Goal: Transaction & Acquisition: Book appointment/travel/reservation

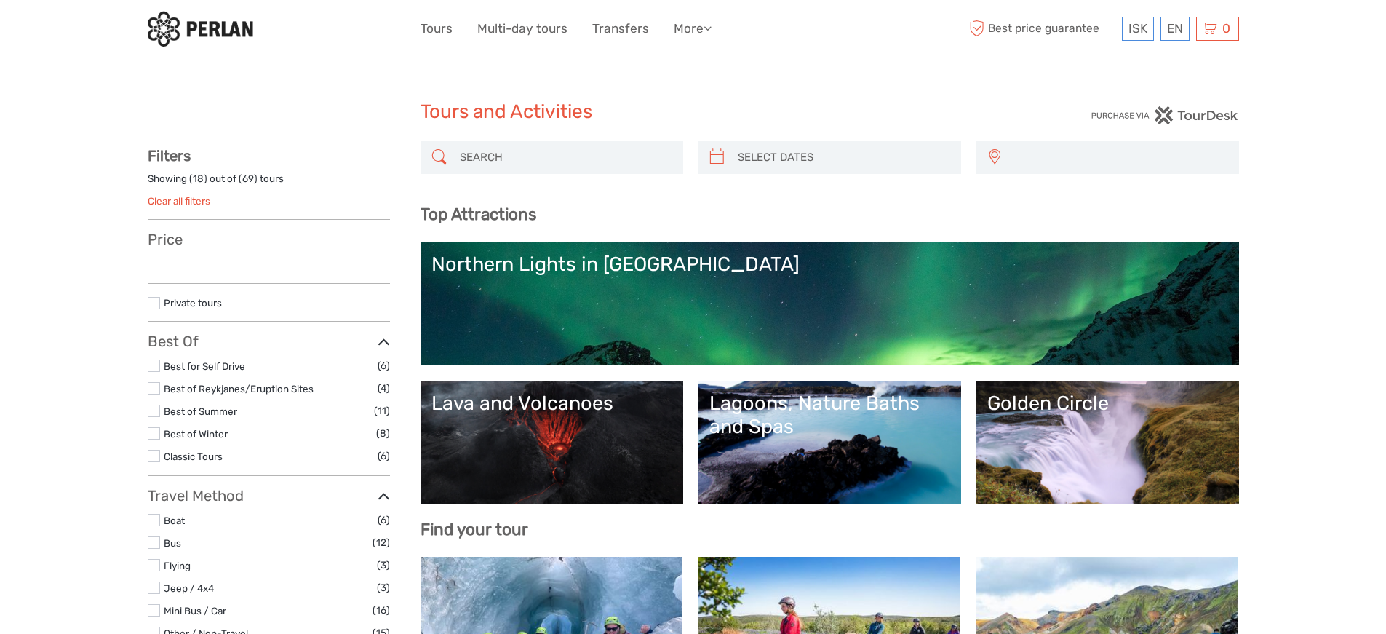
select select
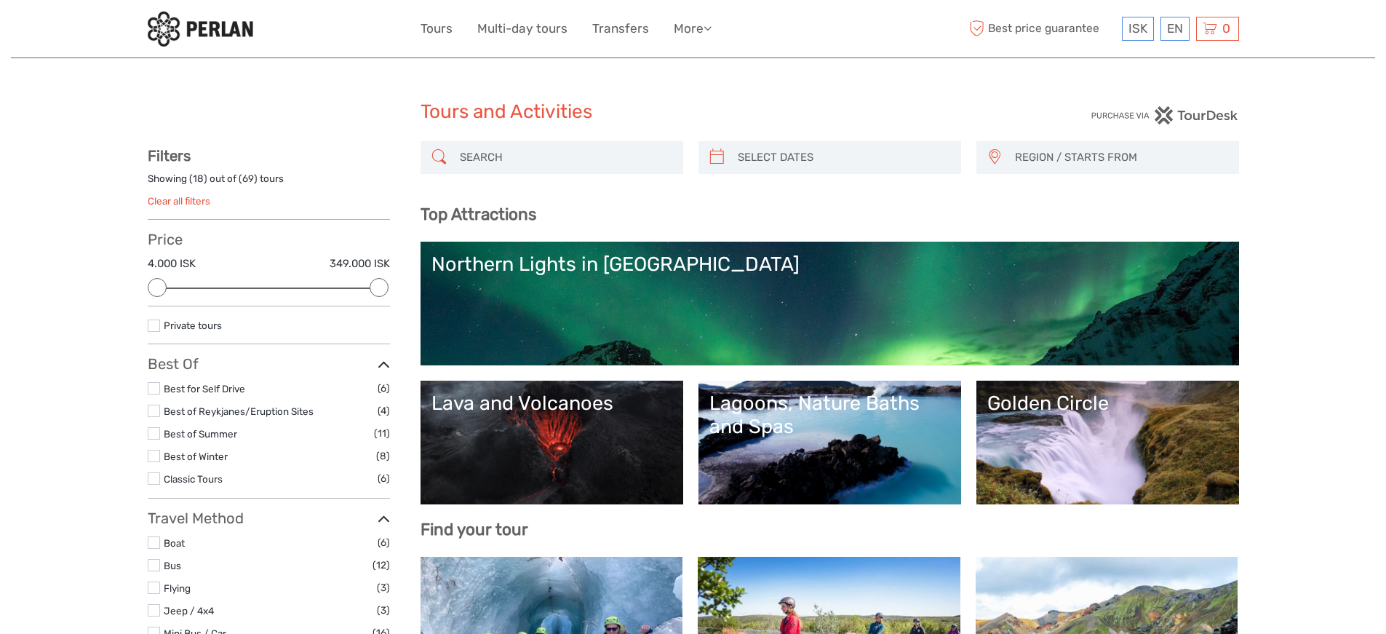
click at [492, 175] on div "REGION / STARTS FROM Capital Region North Reykjanes / Keflavík South Southeast …" at bounding box center [829, 165] width 818 height 48
click at [490, 158] on input "search" at bounding box center [565, 157] width 222 height 25
paste input "Vatnajökull Glacier"
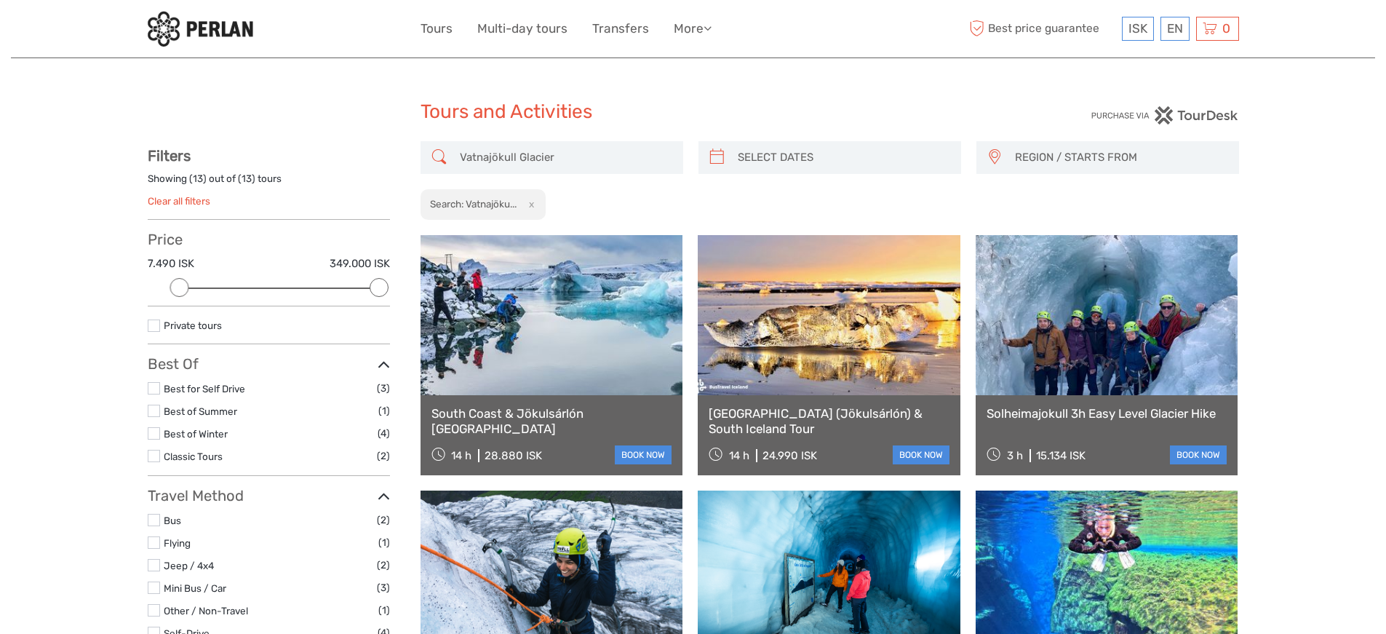
type input "Vatnajökull Glacier"
click at [1031, 286] on link at bounding box center [1106, 315] width 263 height 160
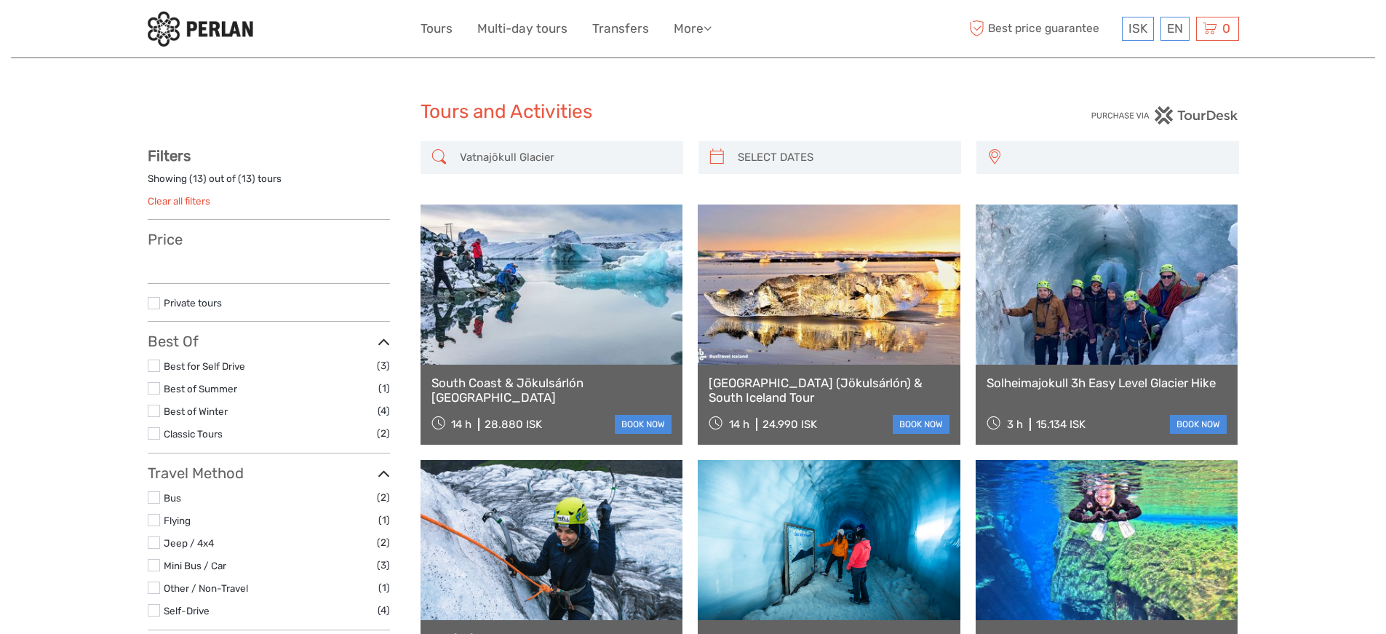
select select
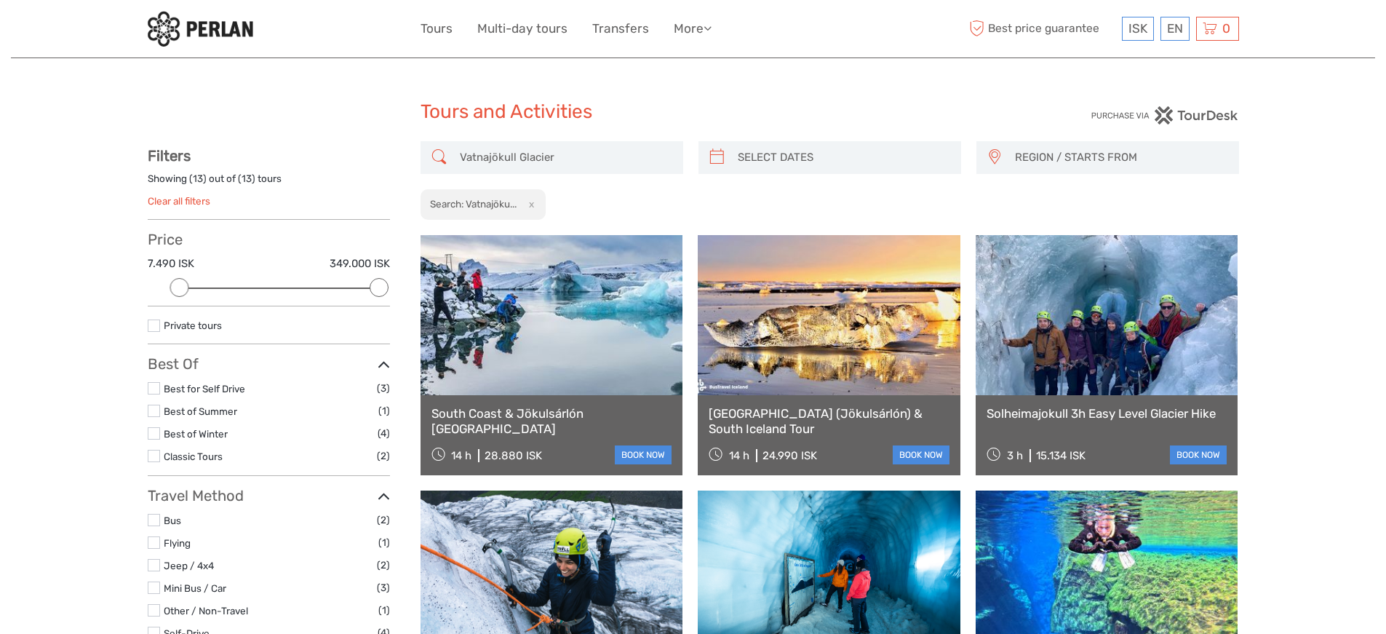
click at [551, 319] on link at bounding box center [551, 315] width 263 height 160
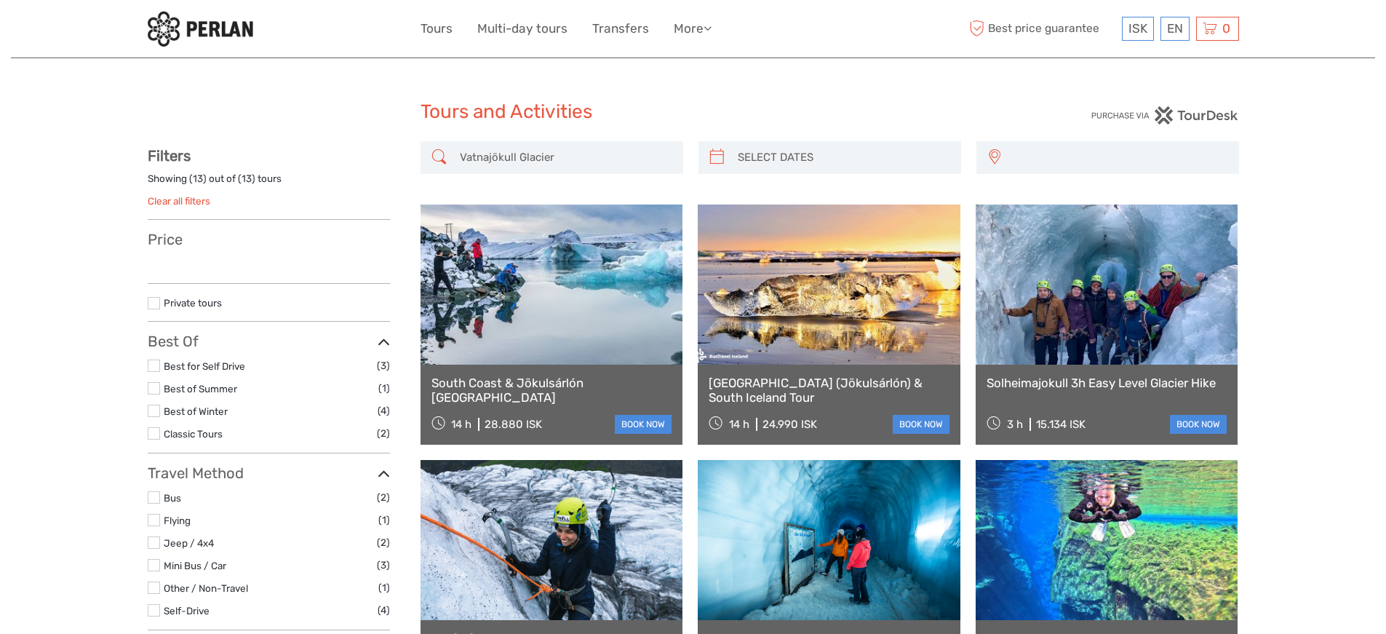
select select
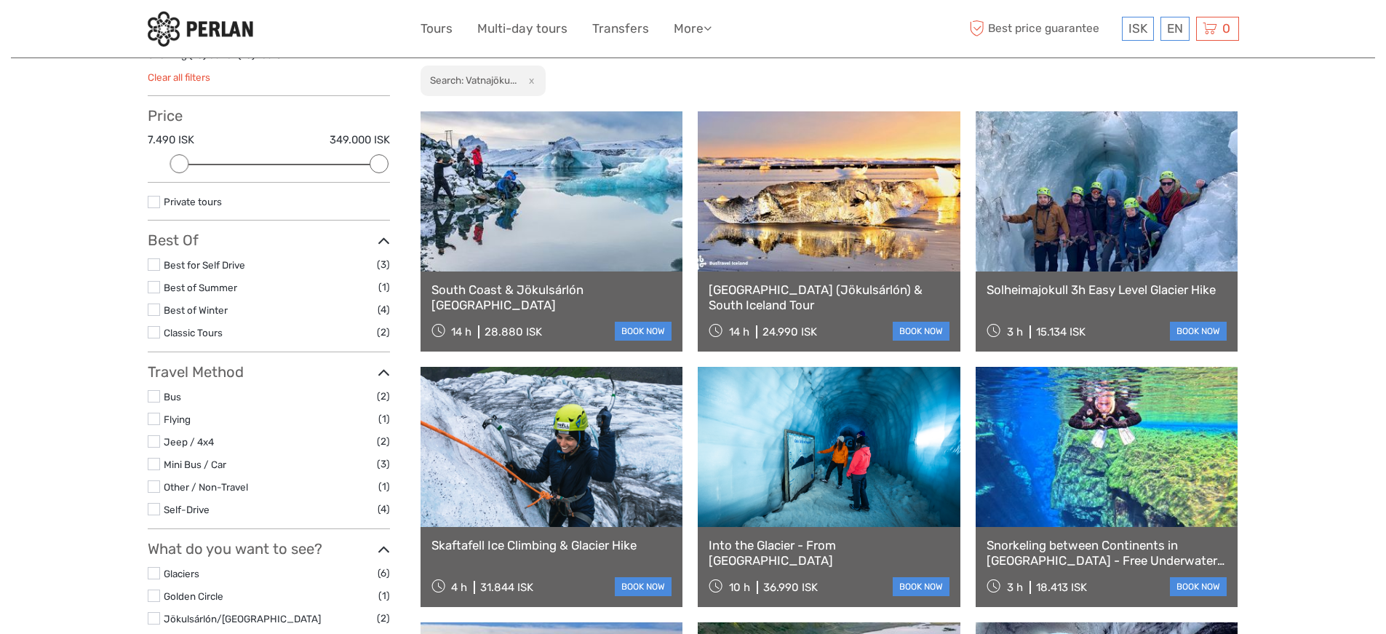
scroll to position [121, 0]
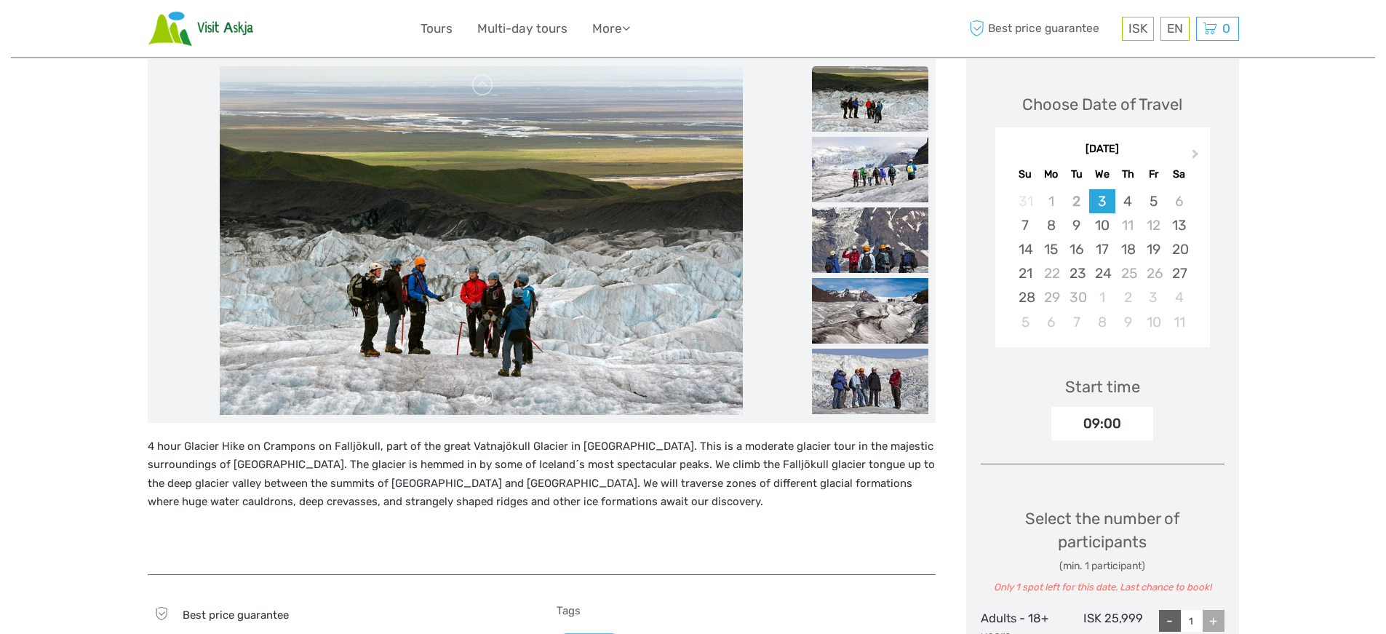
scroll to position [182, 0]
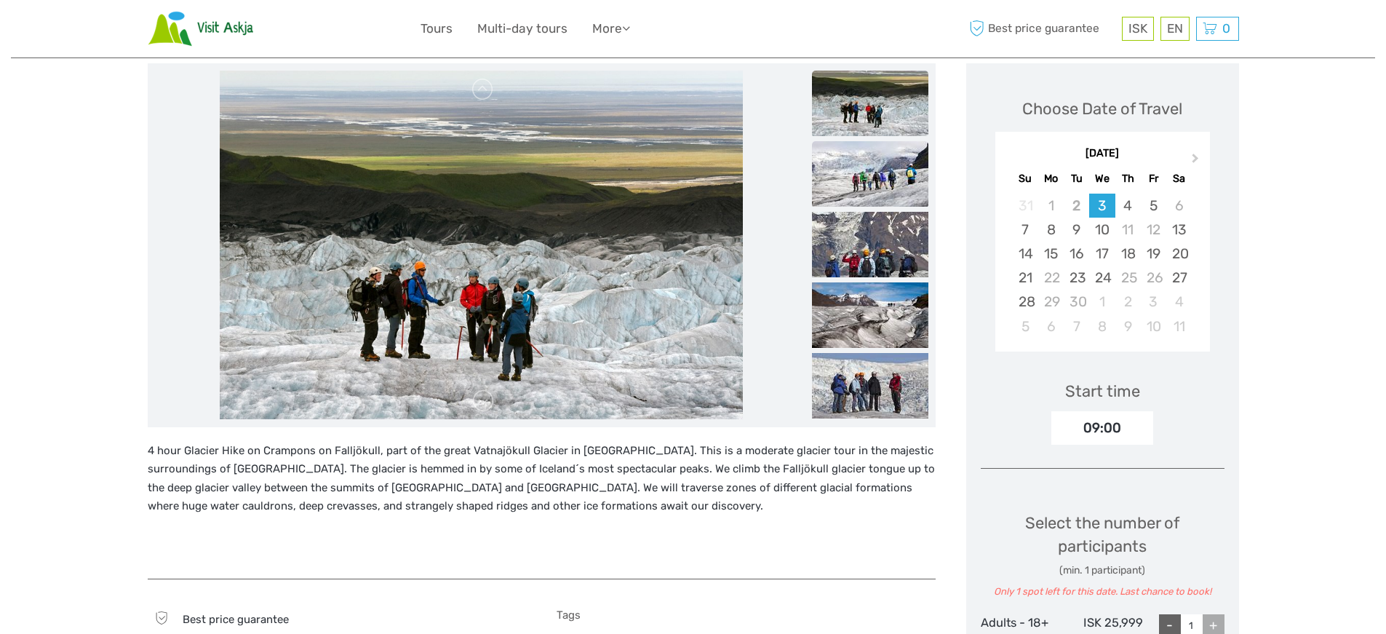
click at [876, 183] on img at bounding box center [870, 173] width 116 height 65
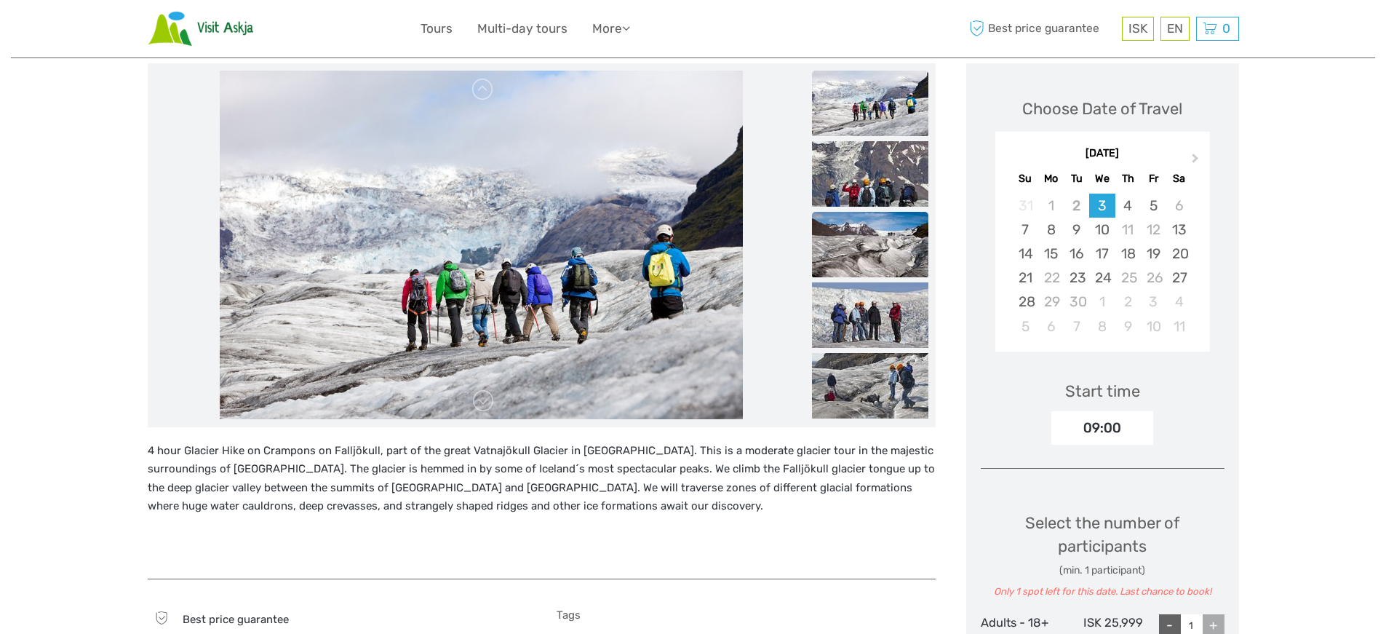
click at [863, 217] on img at bounding box center [870, 244] width 116 height 65
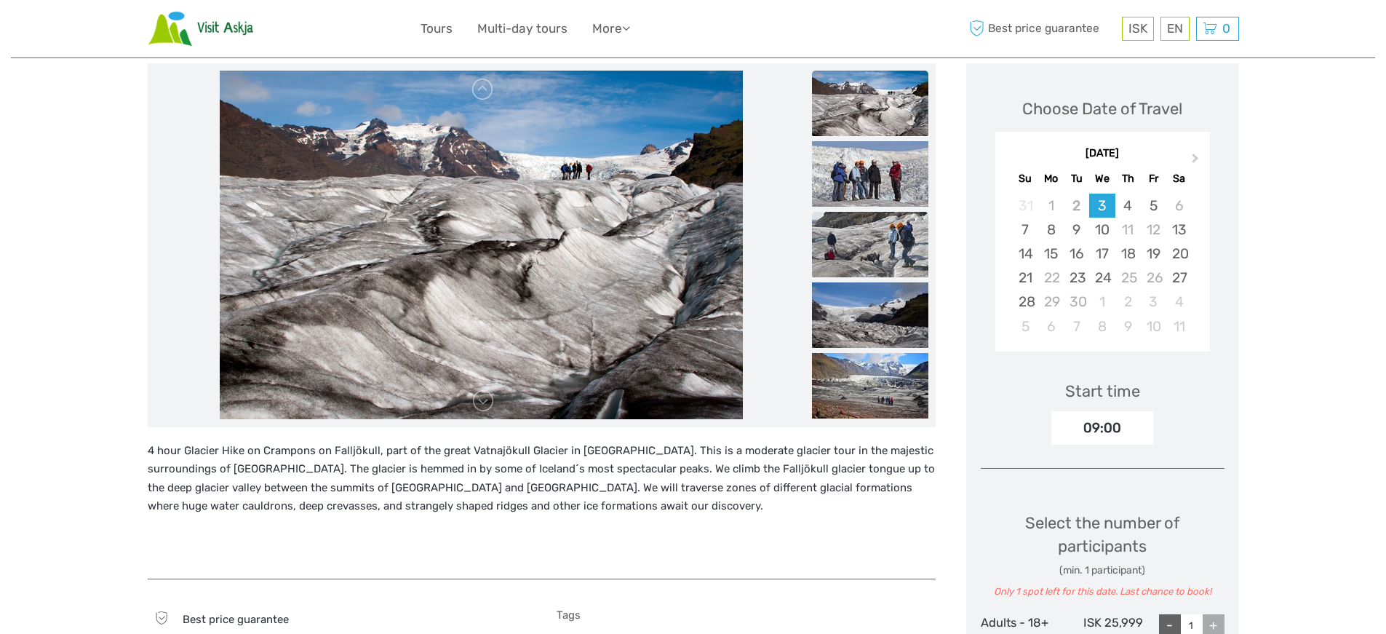
click at [859, 266] on img at bounding box center [870, 244] width 116 height 65
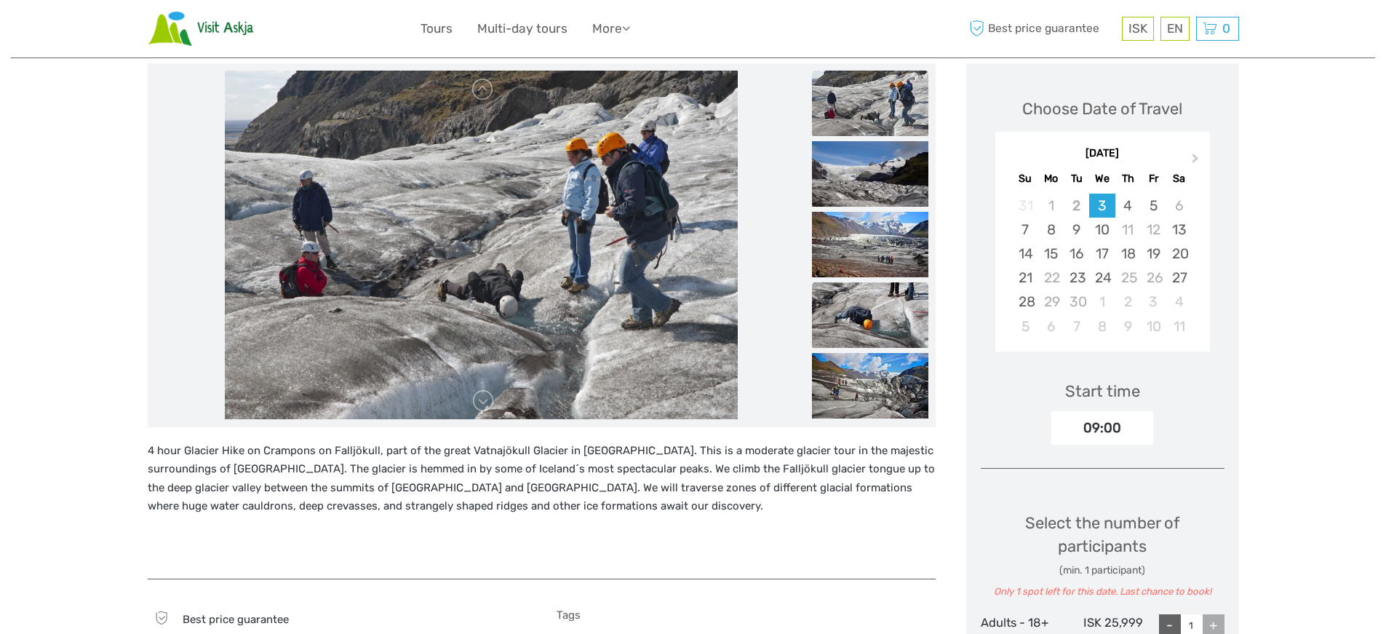
click at [866, 324] on img at bounding box center [870, 314] width 116 height 65
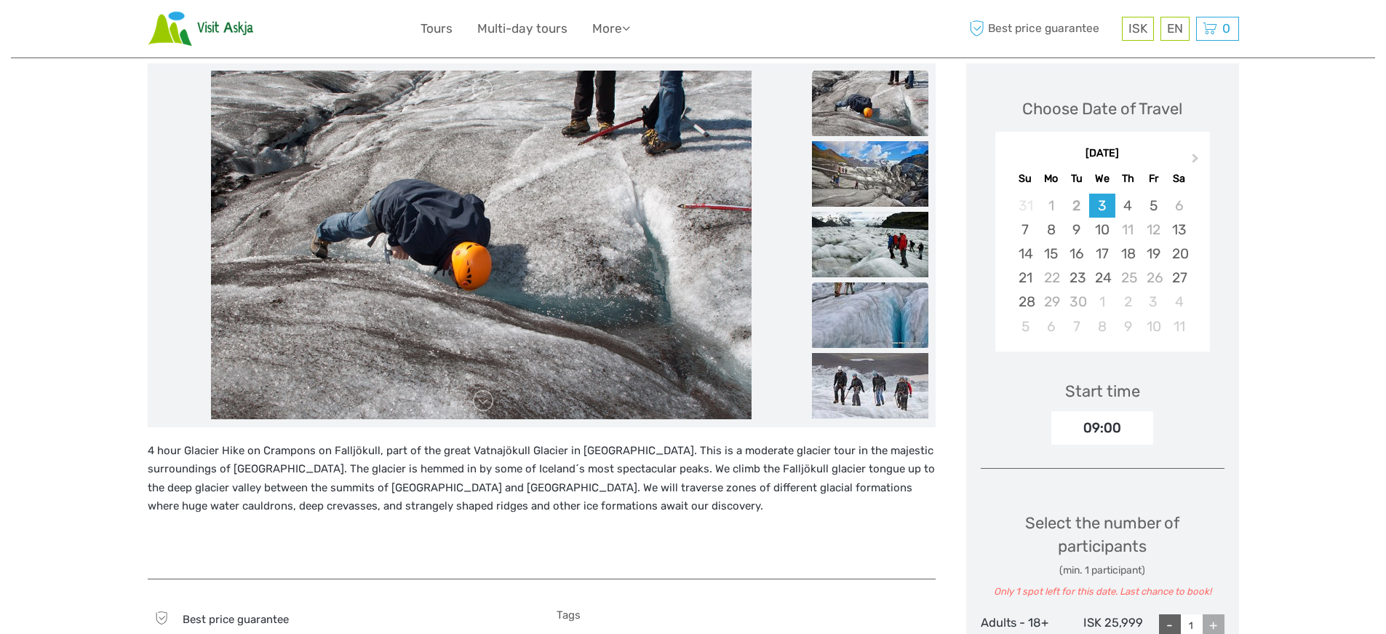
click at [879, 346] on img at bounding box center [870, 314] width 116 height 65
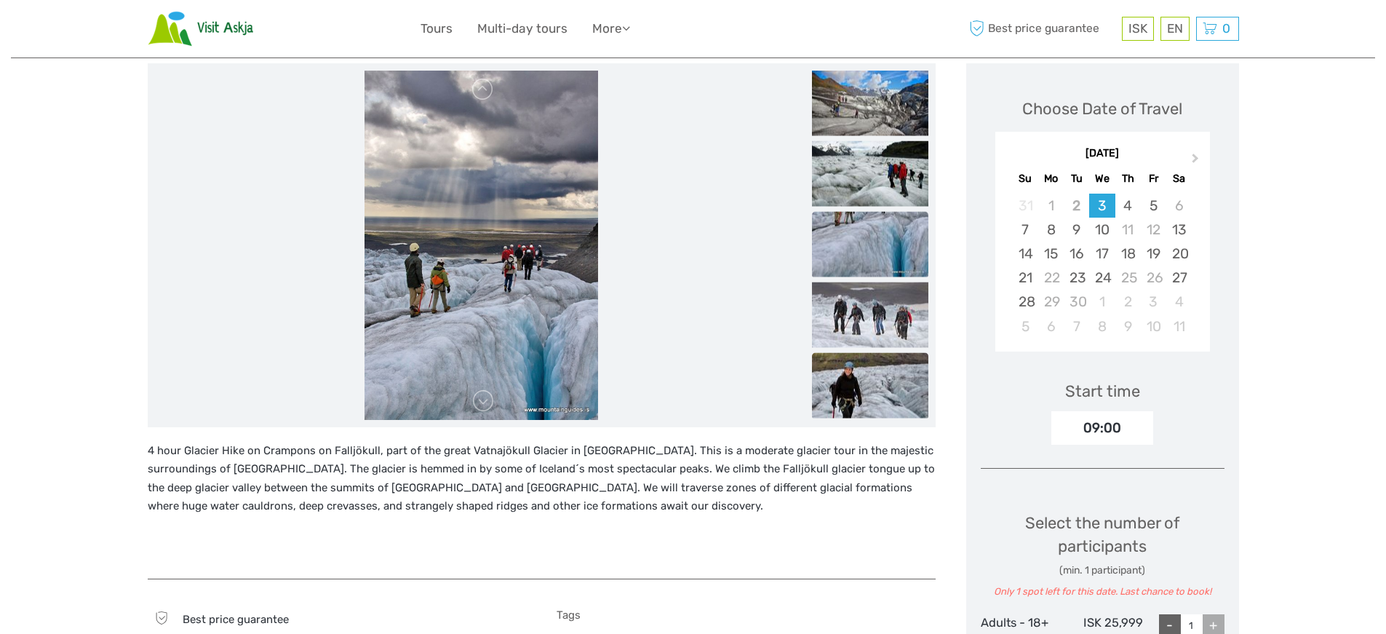
click at [888, 399] on img at bounding box center [870, 384] width 116 height 65
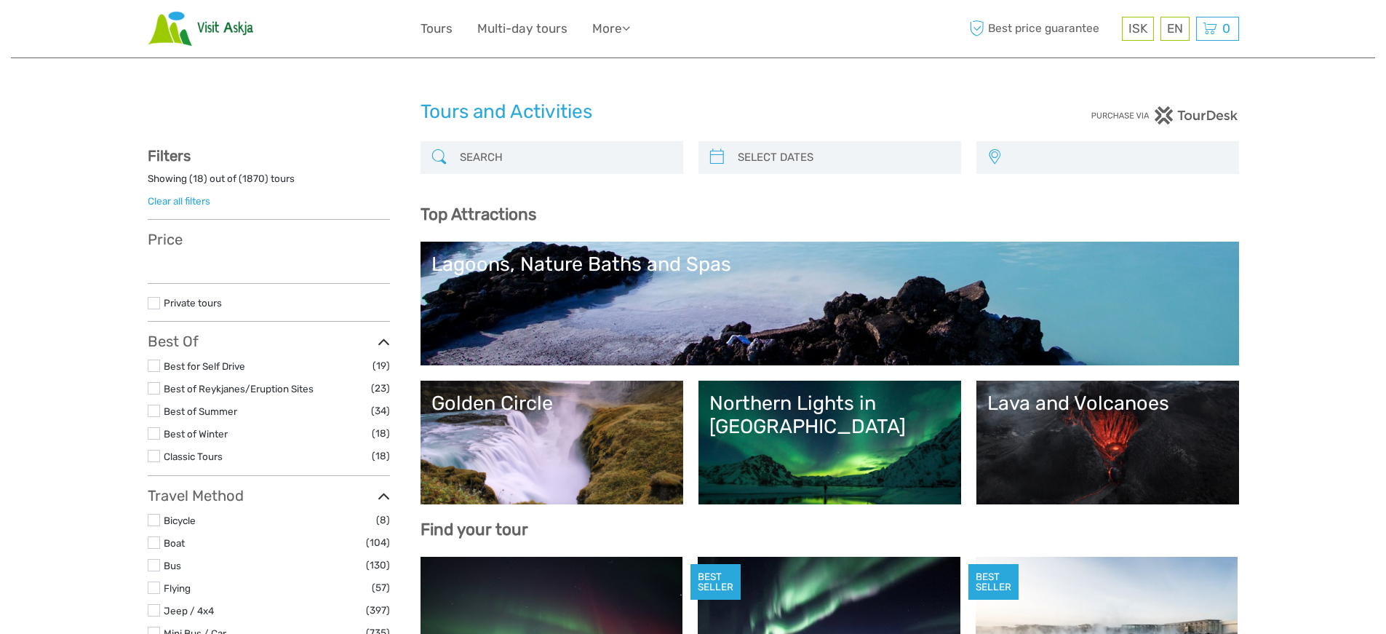
select select
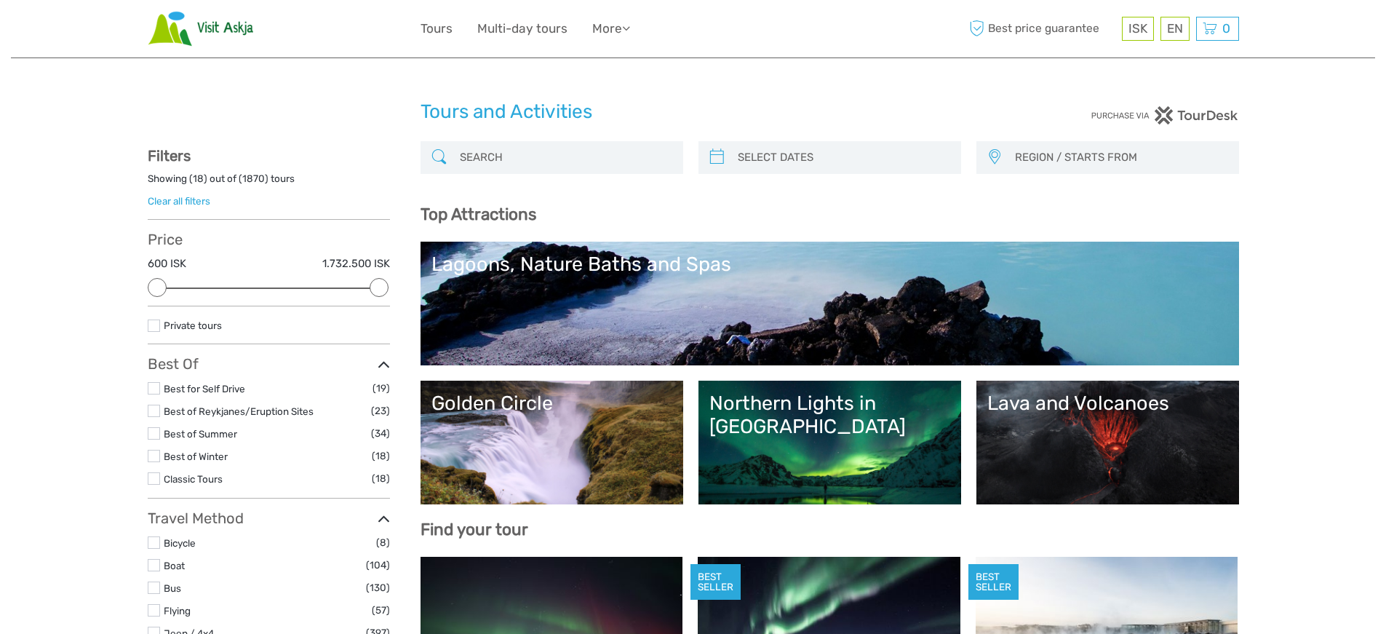
click at [535, 137] on div "Tours and Activities" at bounding box center [693, 118] width 546 height 47
click at [527, 157] on input "search" at bounding box center [565, 157] width 222 height 25
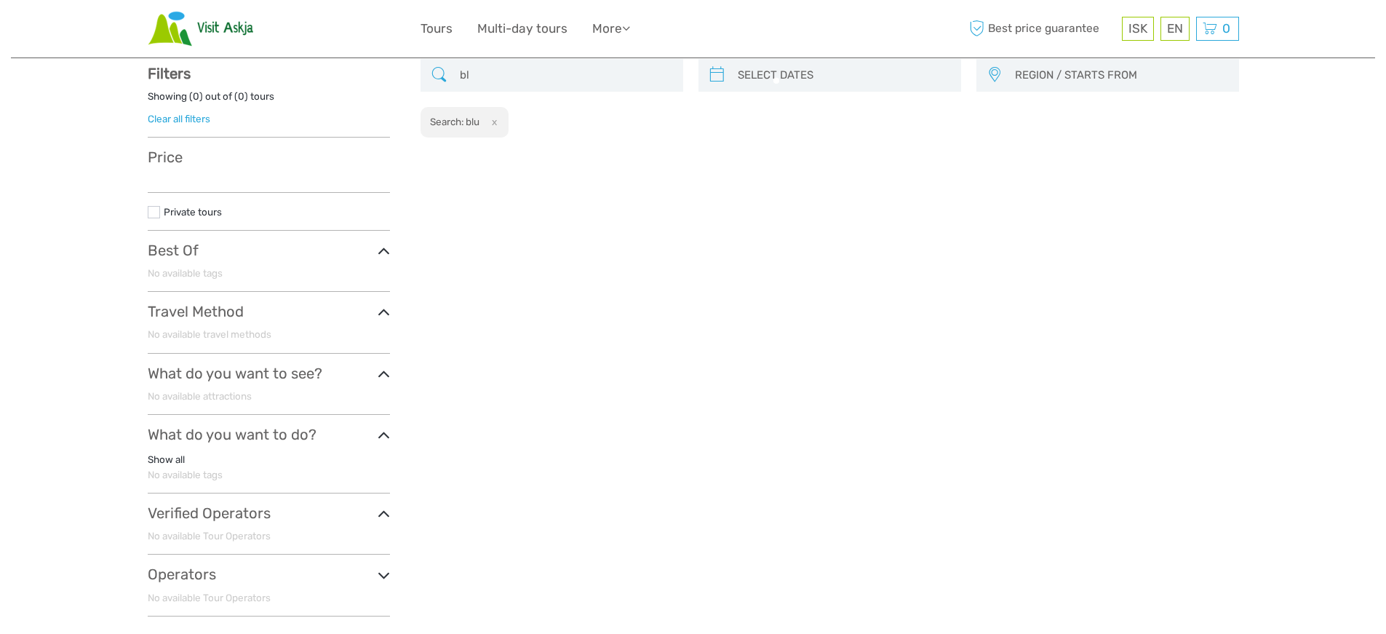
type input "b"
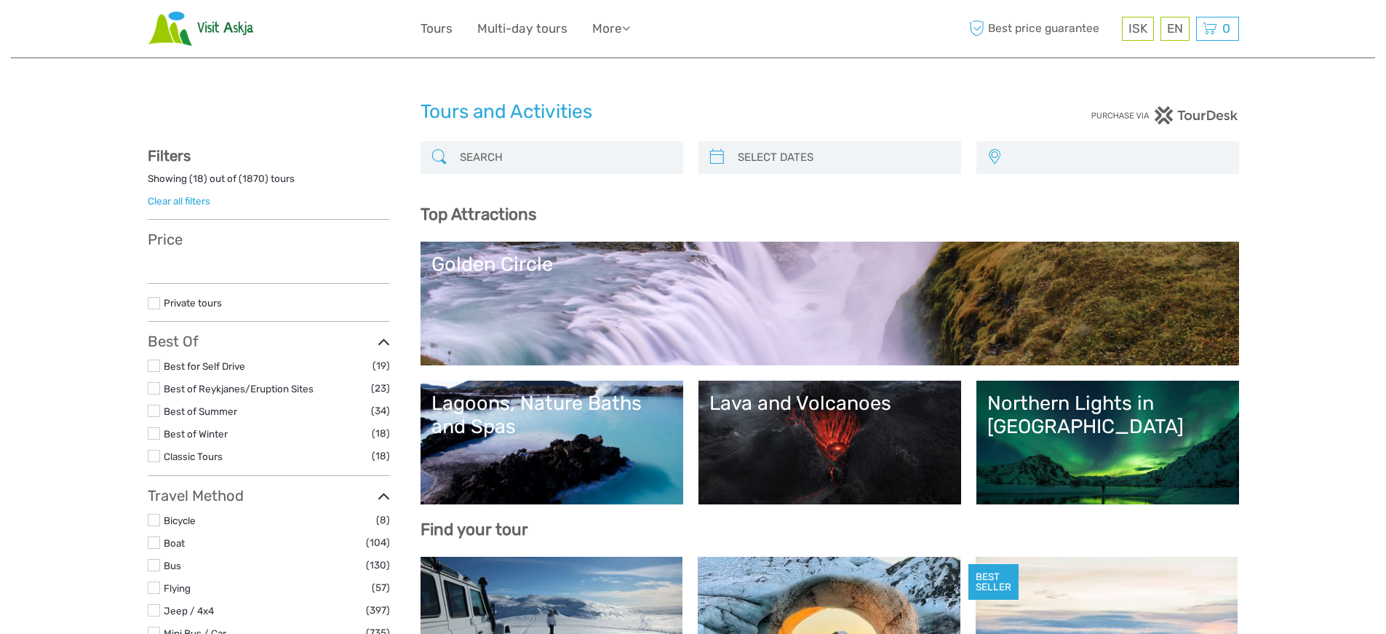
select select
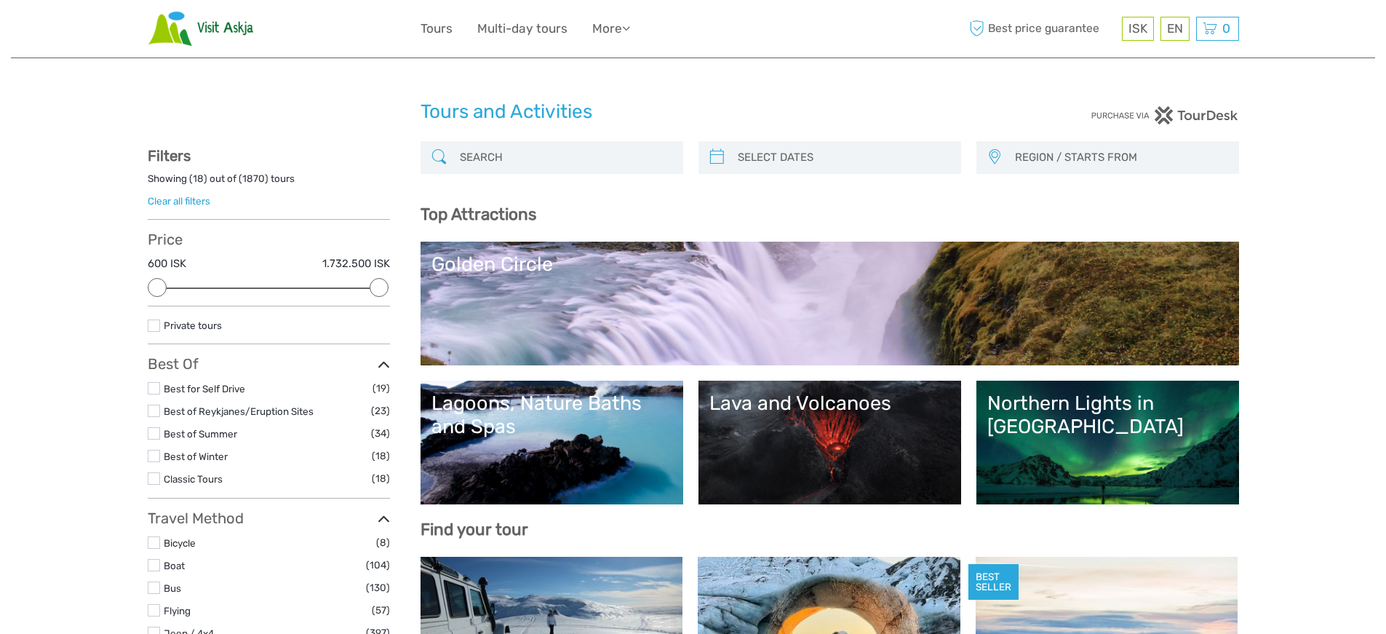
click at [524, 153] on input "search" at bounding box center [565, 157] width 222 height 25
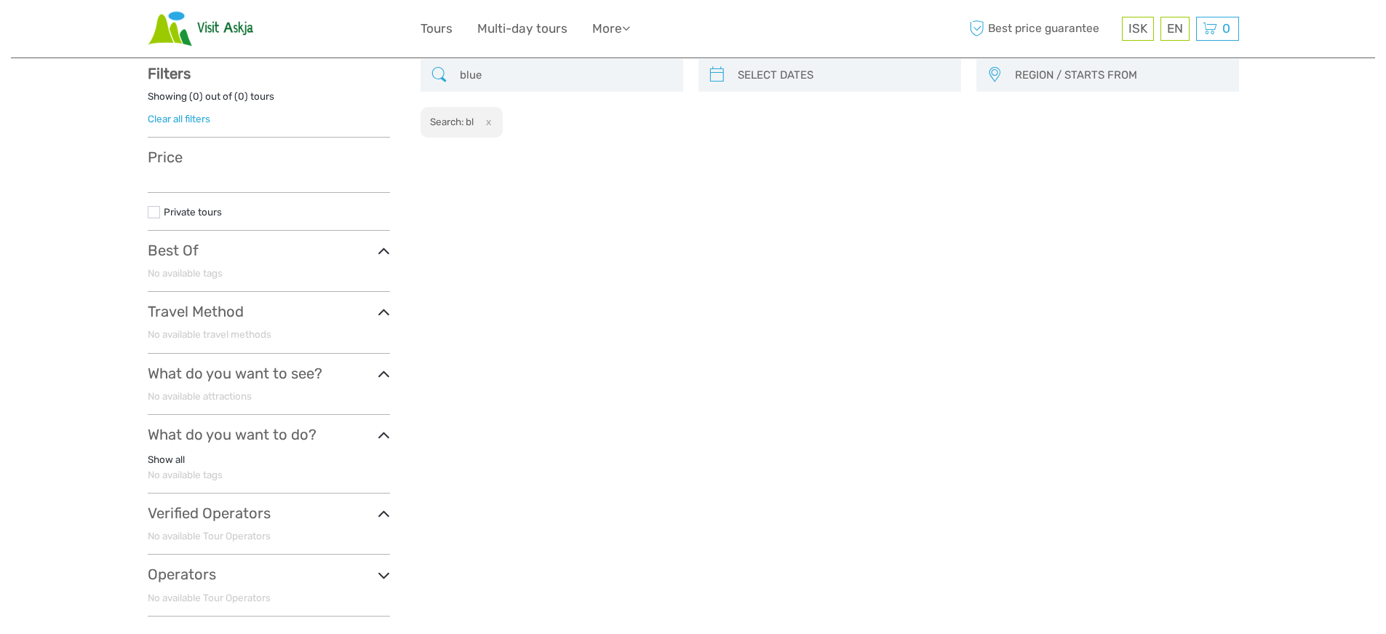
scroll to position [82, 0]
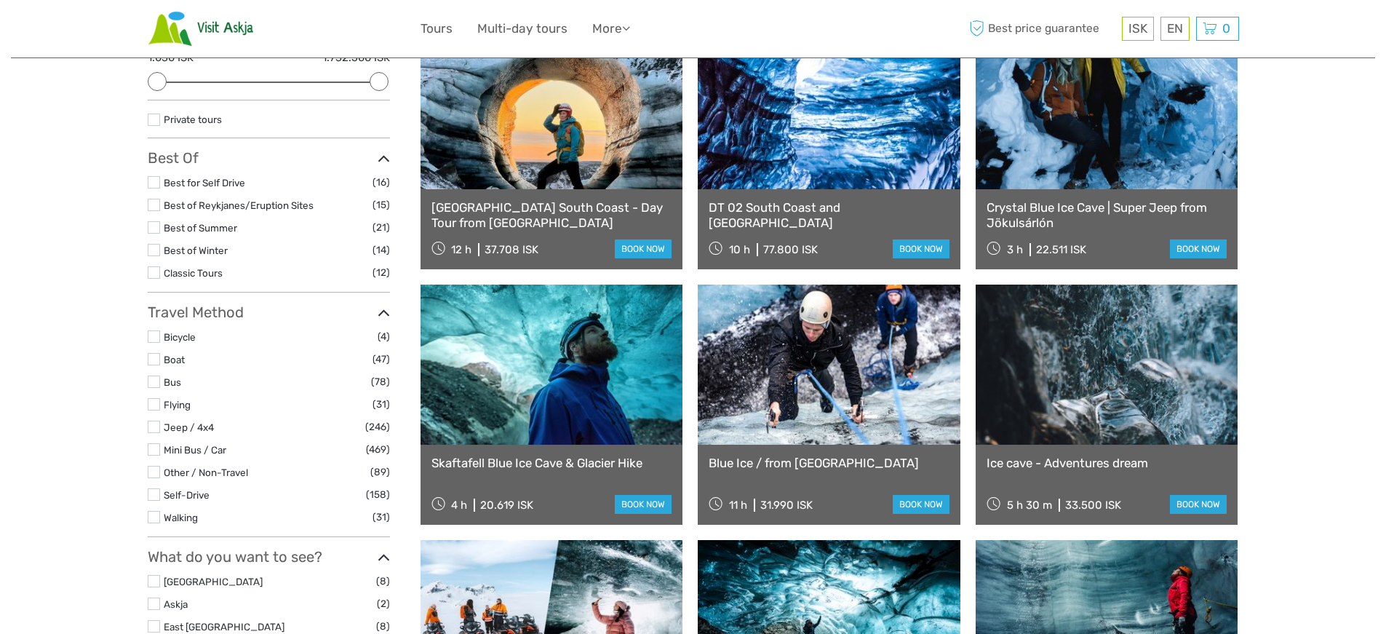
scroll to position [20, 0]
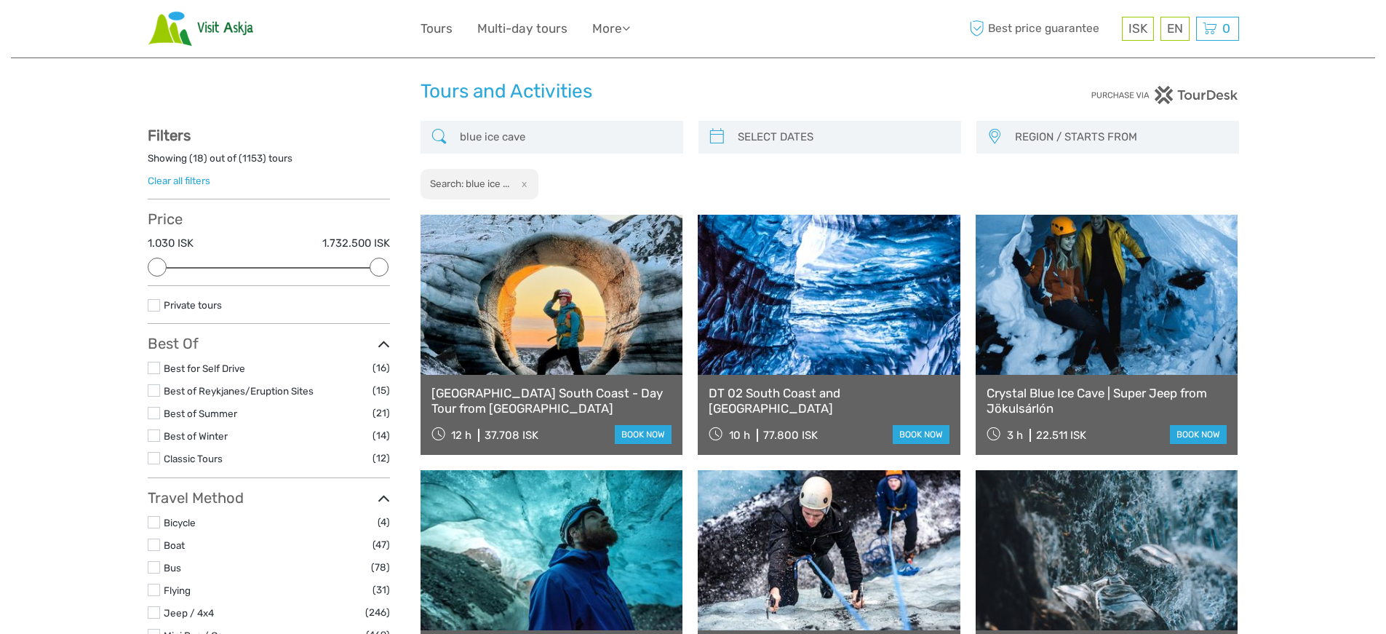
type input "blue ice cave"
click at [1125, 293] on link at bounding box center [1106, 295] width 263 height 160
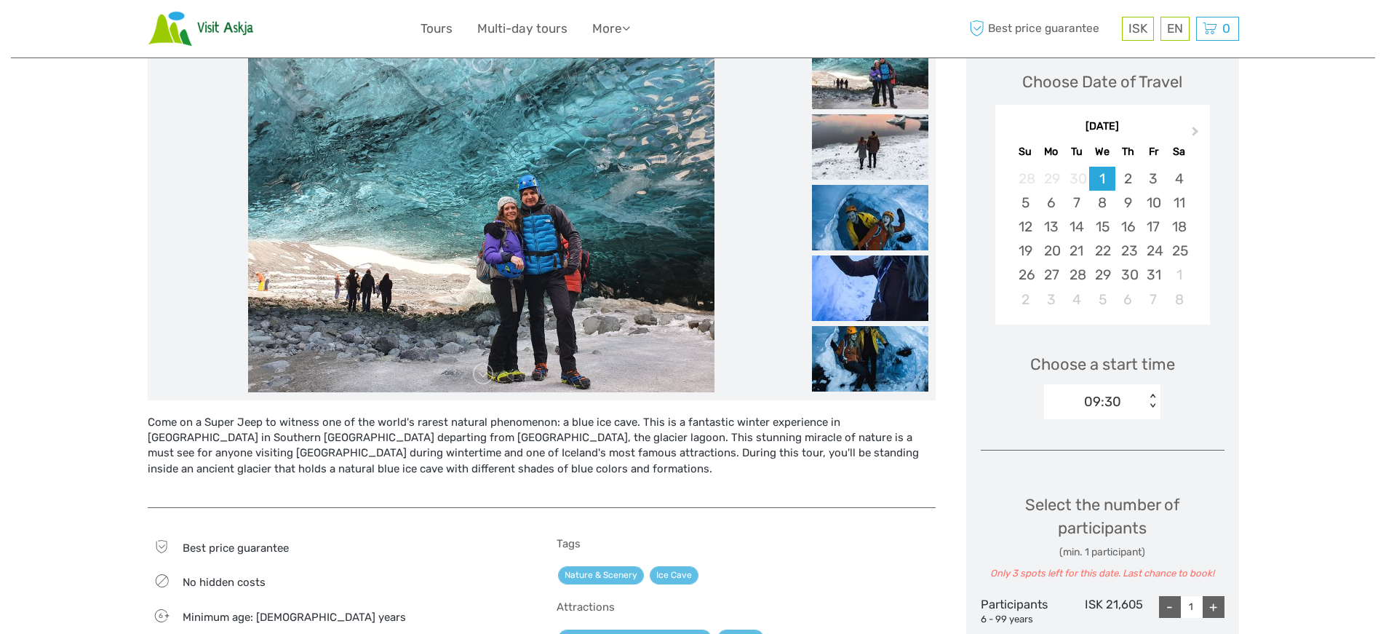
scroll to position [207, 0]
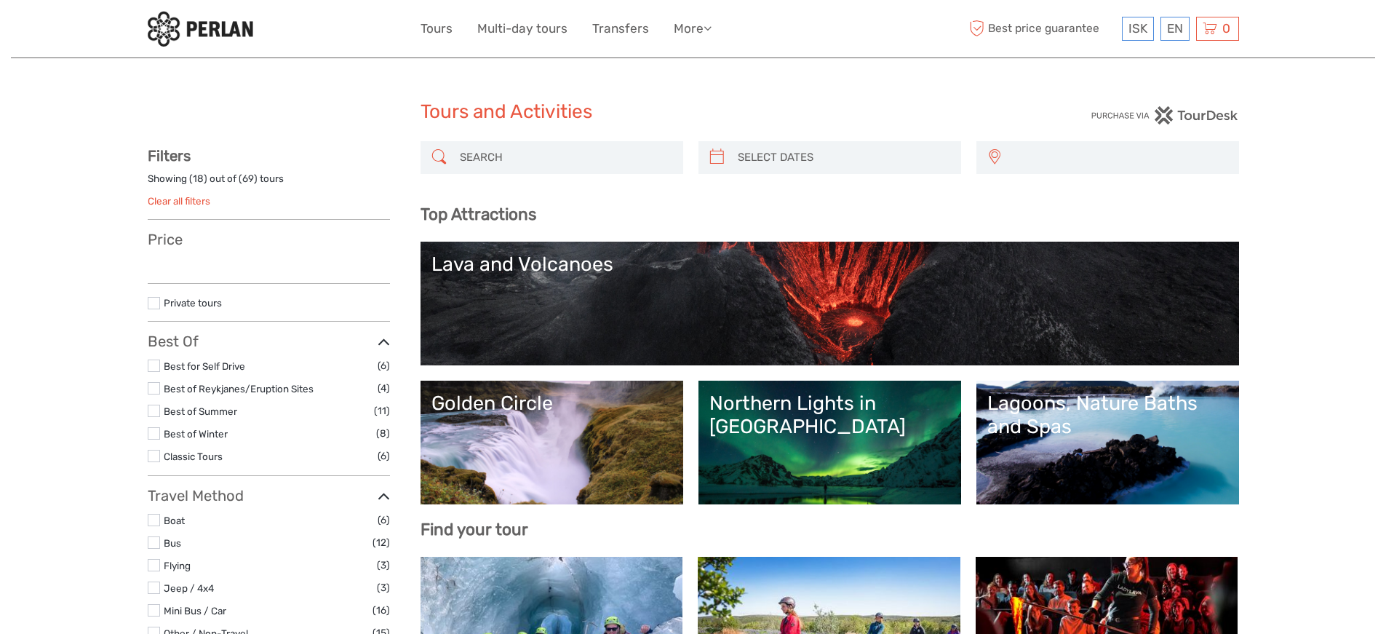
select select
click at [473, 151] on input "search" at bounding box center [565, 157] width 222 height 25
paste input "Glacier Hike: Join a 3–4-hour guided hike on Vatnajökull Glacier for a thrillin…"
type input "Glacier Hike: Join a 3–4-hour guided hike on Vatnajökull Glacier for a thrillin…"
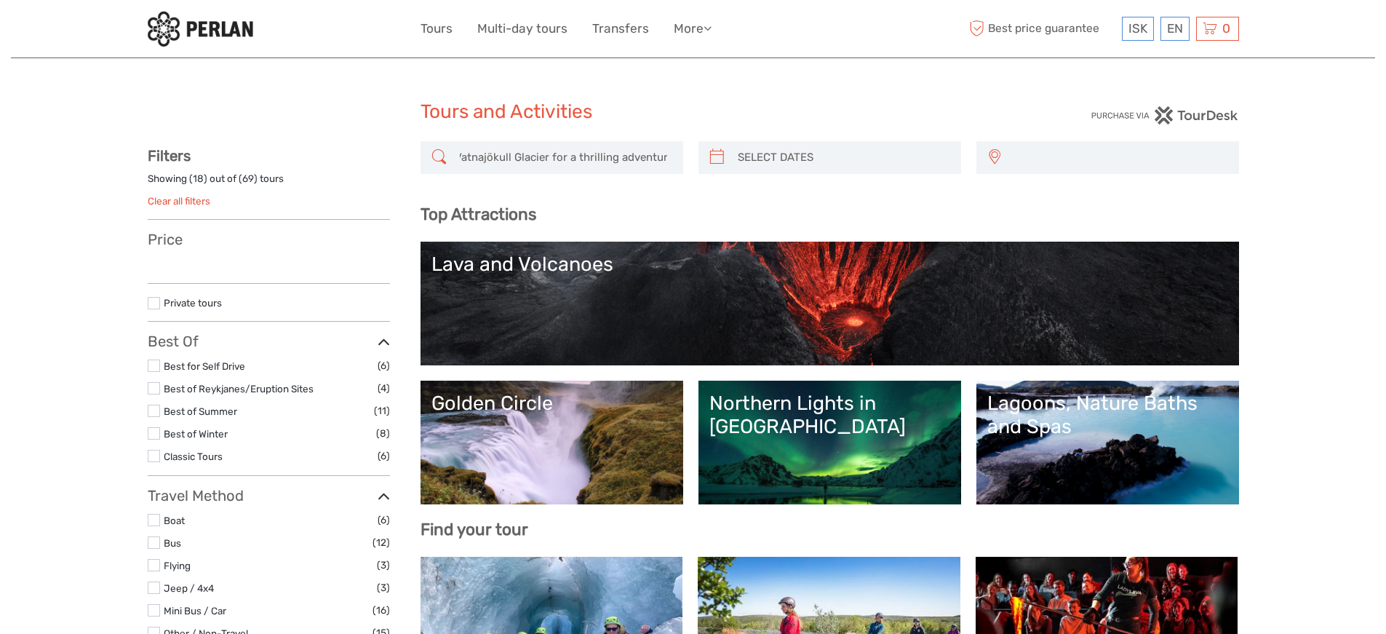
select select
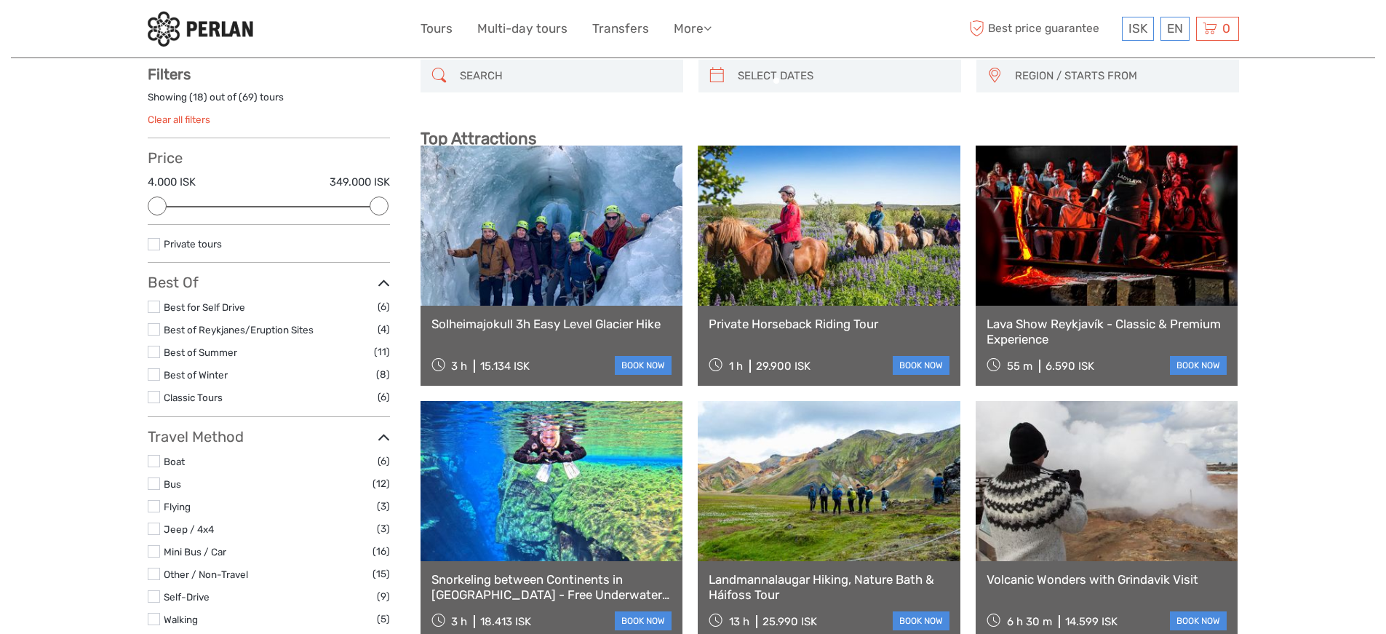
scroll to position [82, 0]
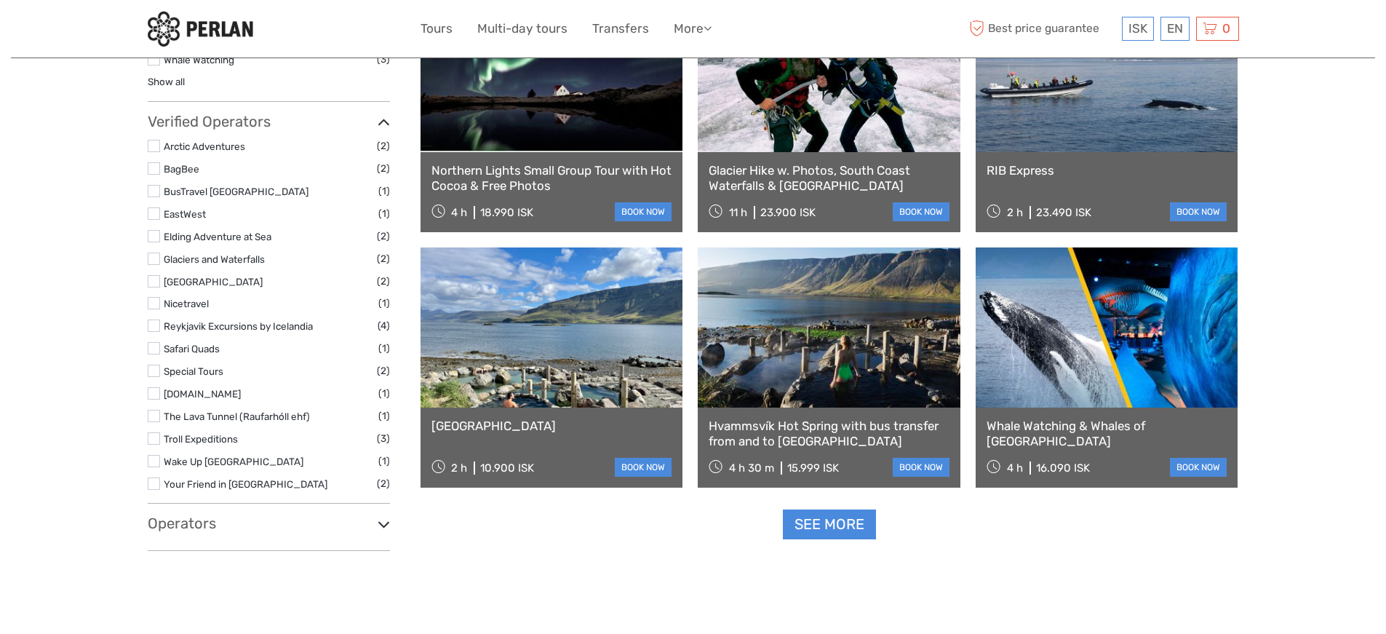
scroll to position [1340, 0]
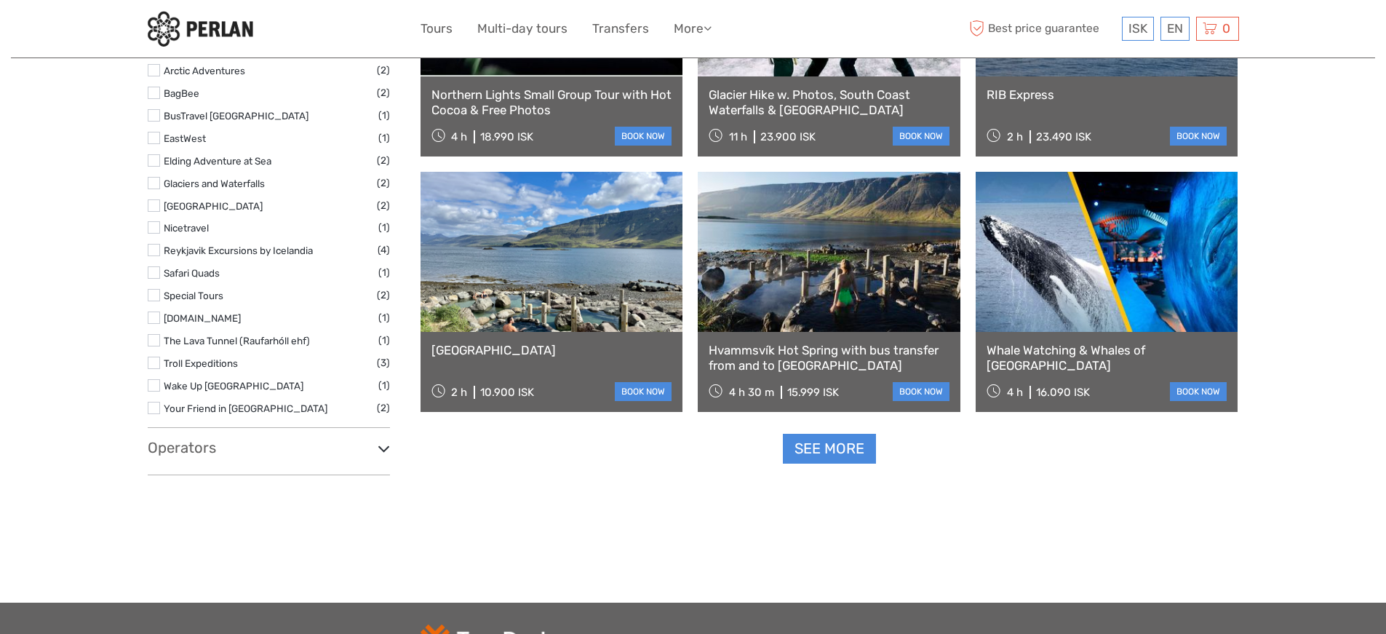
click at [847, 463] on link "See more" at bounding box center [829, 449] width 93 height 30
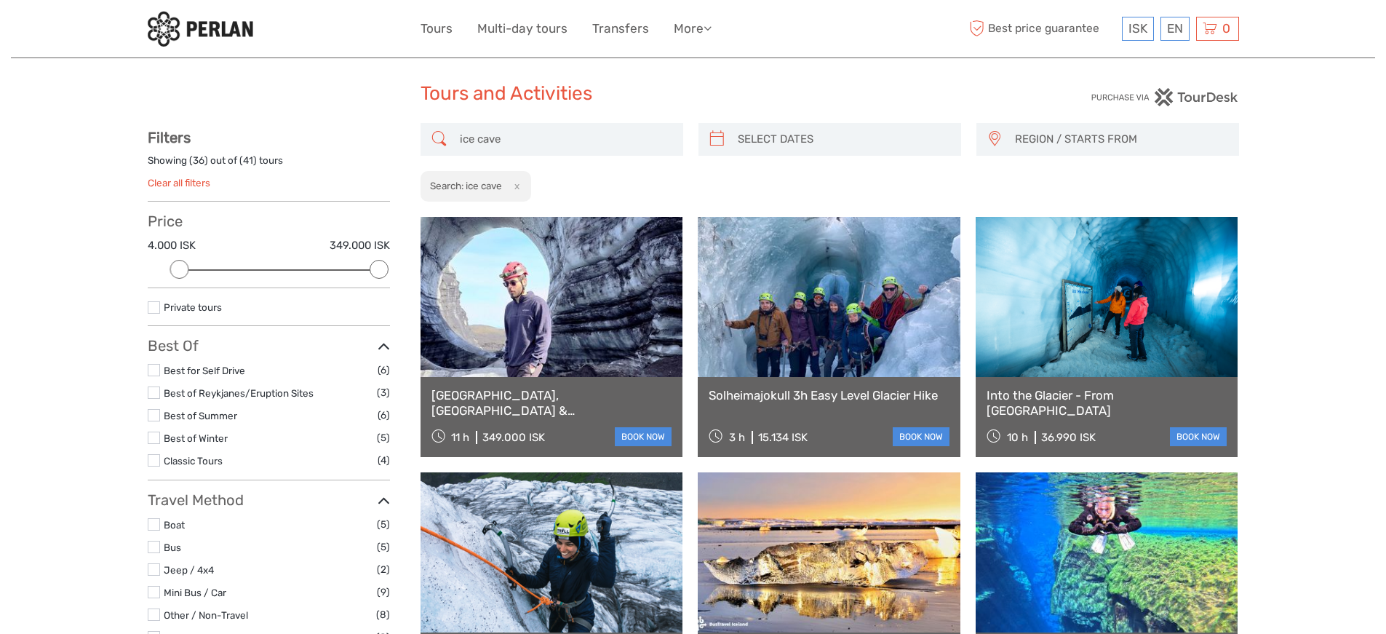
scroll to position [0, 0]
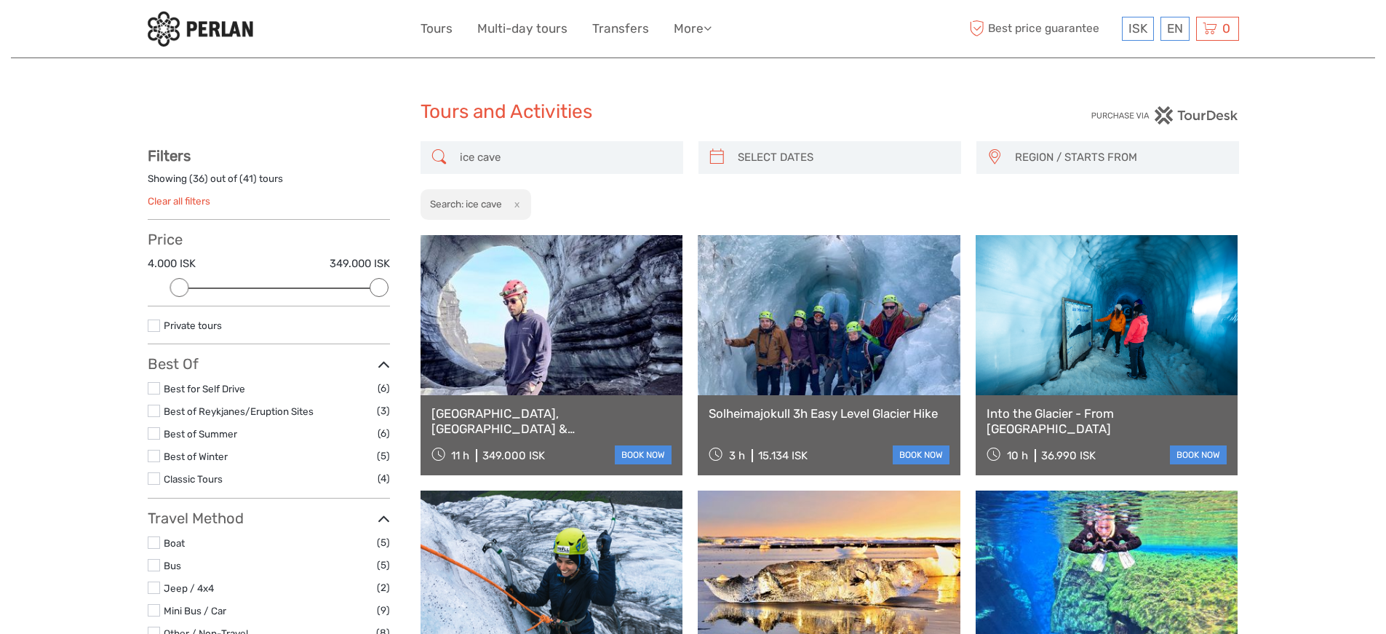
click at [458, 159] on input "ice cave" at bounding box center [565, 157] width 222 height 25
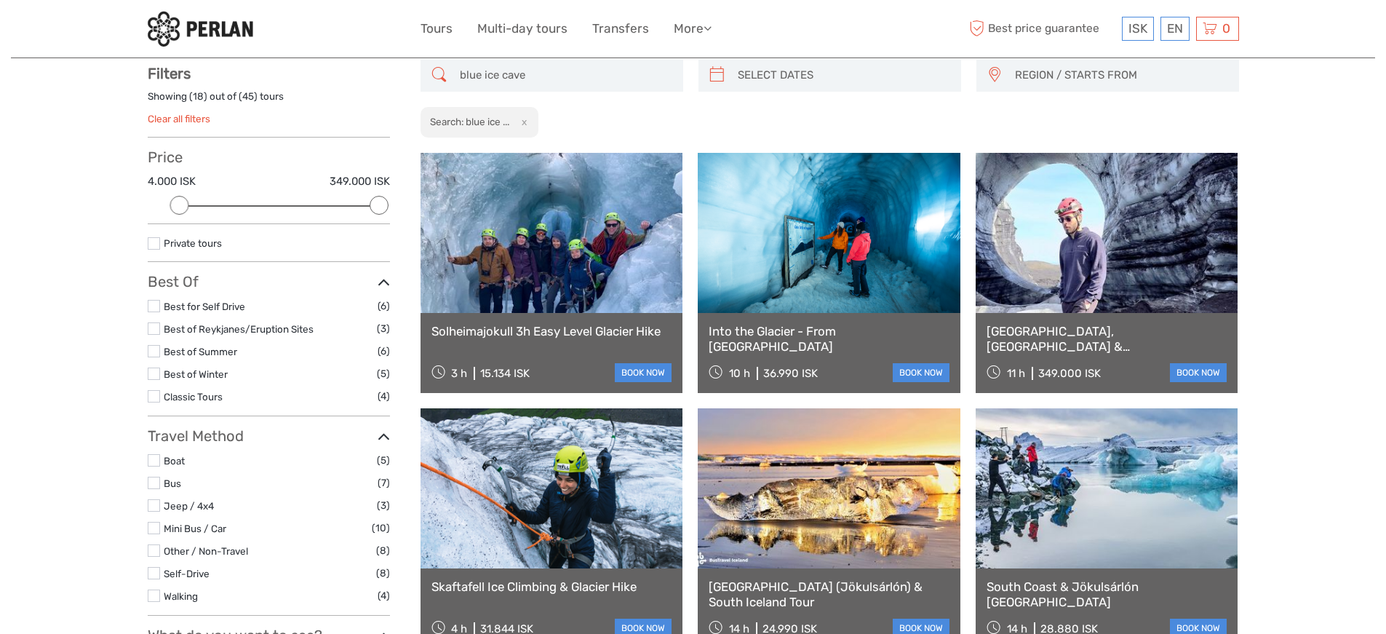
scroll to position [82, 0]
type input "blue ice cave"
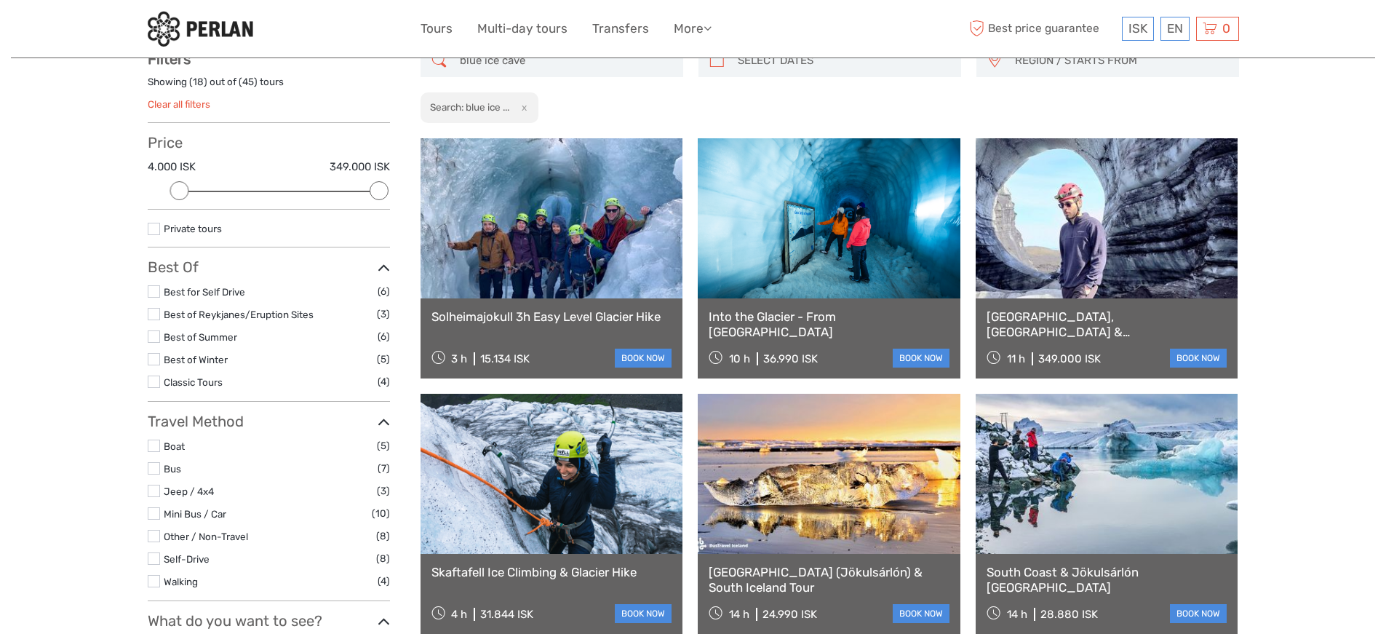
scroll to position [97, 0]
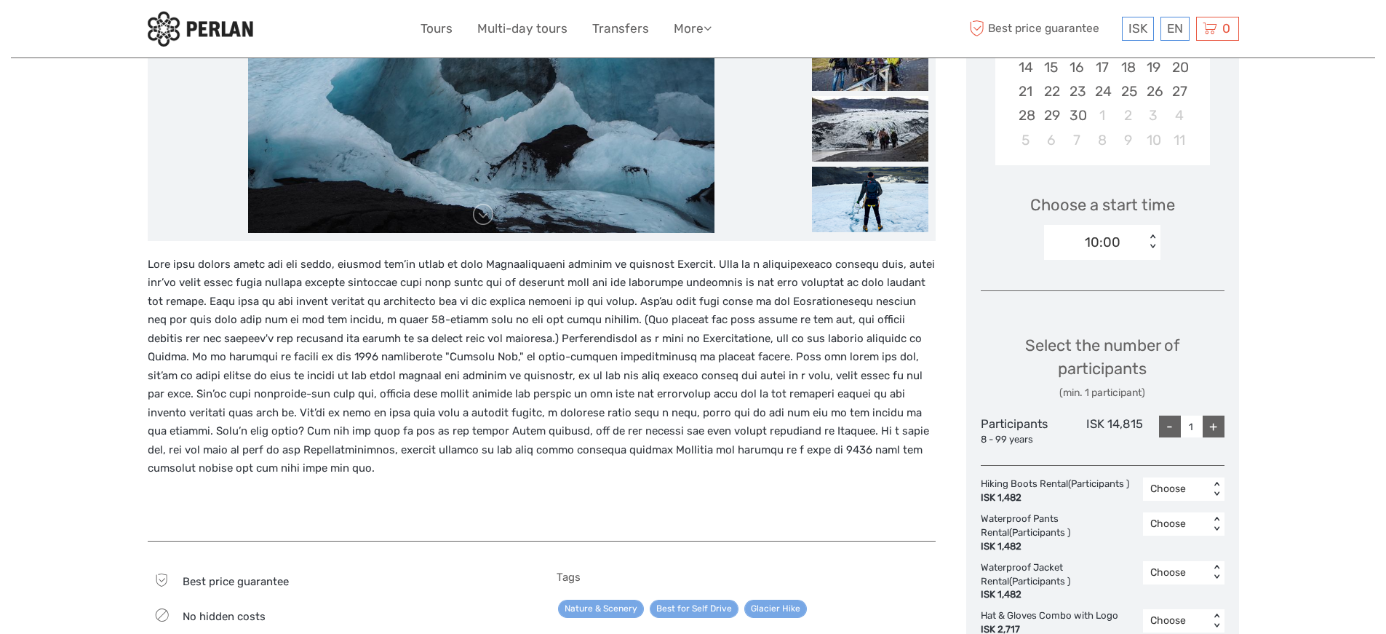
scroll to position [367, 0]
click at [516, 258] on p at bounding box center [542, 367] width 788 height 223
copy p "Sólheimajökull"
click at [666, 282] on p at bounding box center [542, 367] width 788 height 223
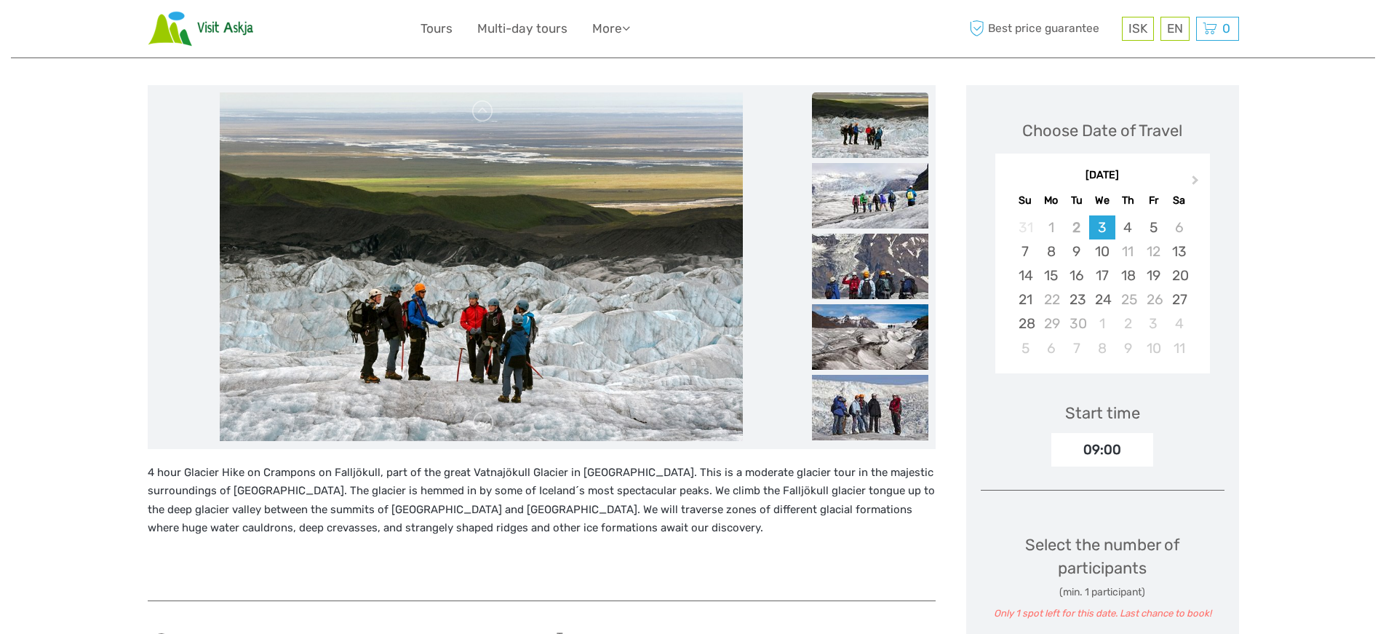
scroll to position [143, 0]
